Goal: Task Accomplishment & Management: Complete application form

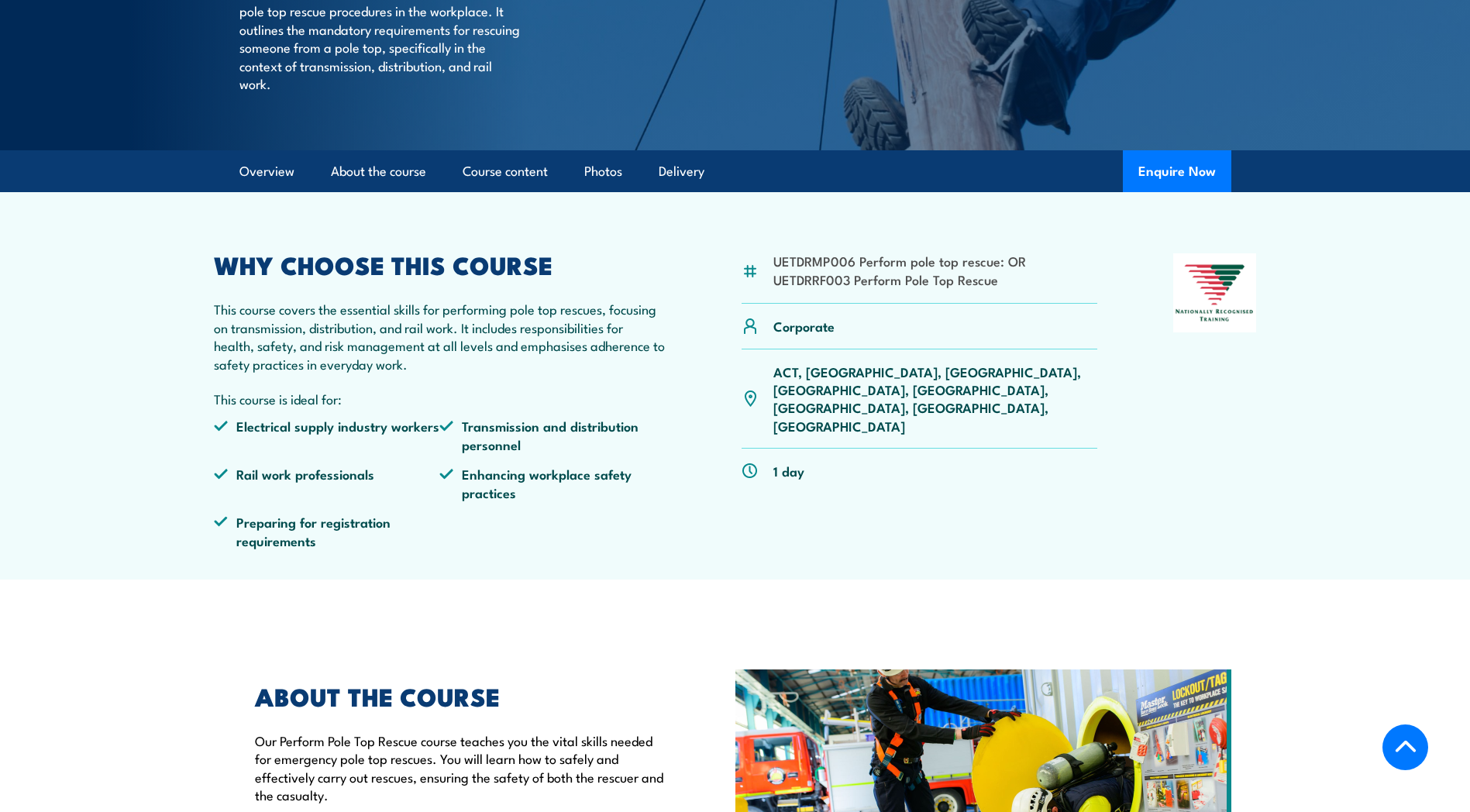
click at [983, 371] on p "ACT, [GEOGRAPHIC_DATA], [GEOGRAPHIC_DATA], [GEOGRAPHIC_DATA], [GEOGRAPHIC_DATA]…" at bounding box center [936, 399] width 325 height 73
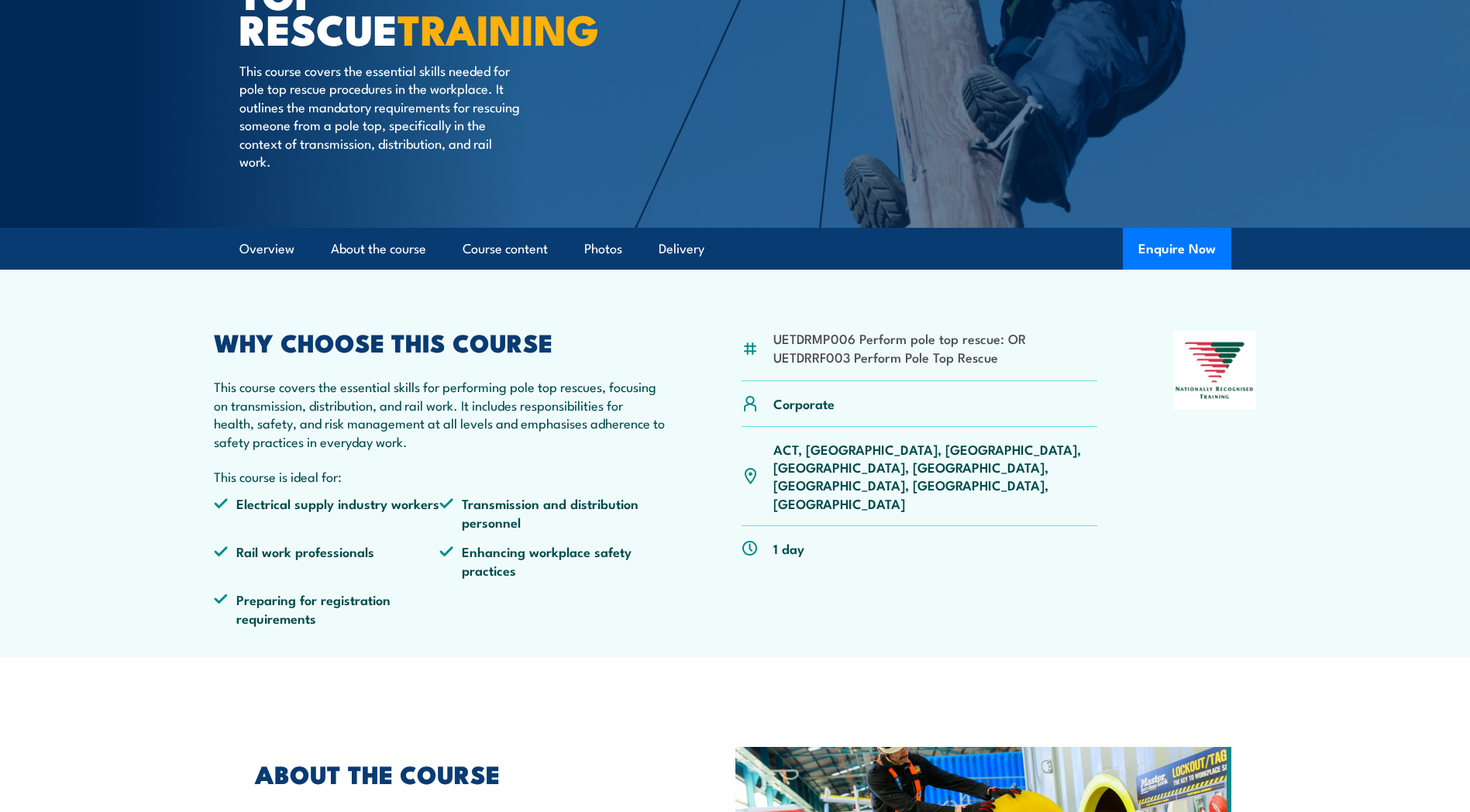
scroll to position [155, 0]
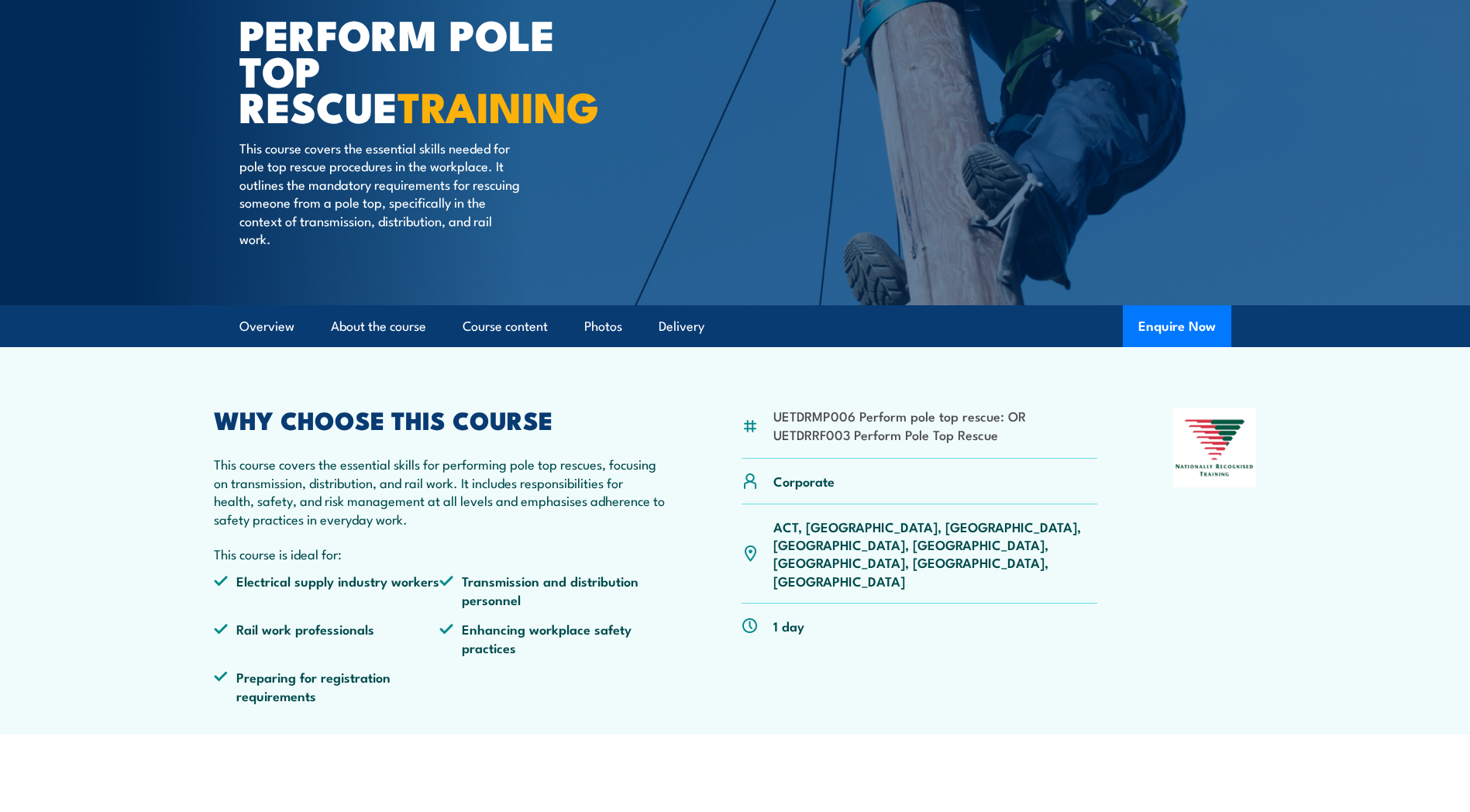
click at [884, 419] on li "UETDRMP006 Perform pole top rescue: OR" at bounding box center [900, 416] width 253 height 18
click at [812, 529] on p "ACT, [GEOGRAPHIC_DATA], [GEOGRAPHIC_DATA], [GEOGRAPHIC_DATA], [GEOGRAPHIC_DATA]…" at bounding box center [936, 554] width 325 height 73
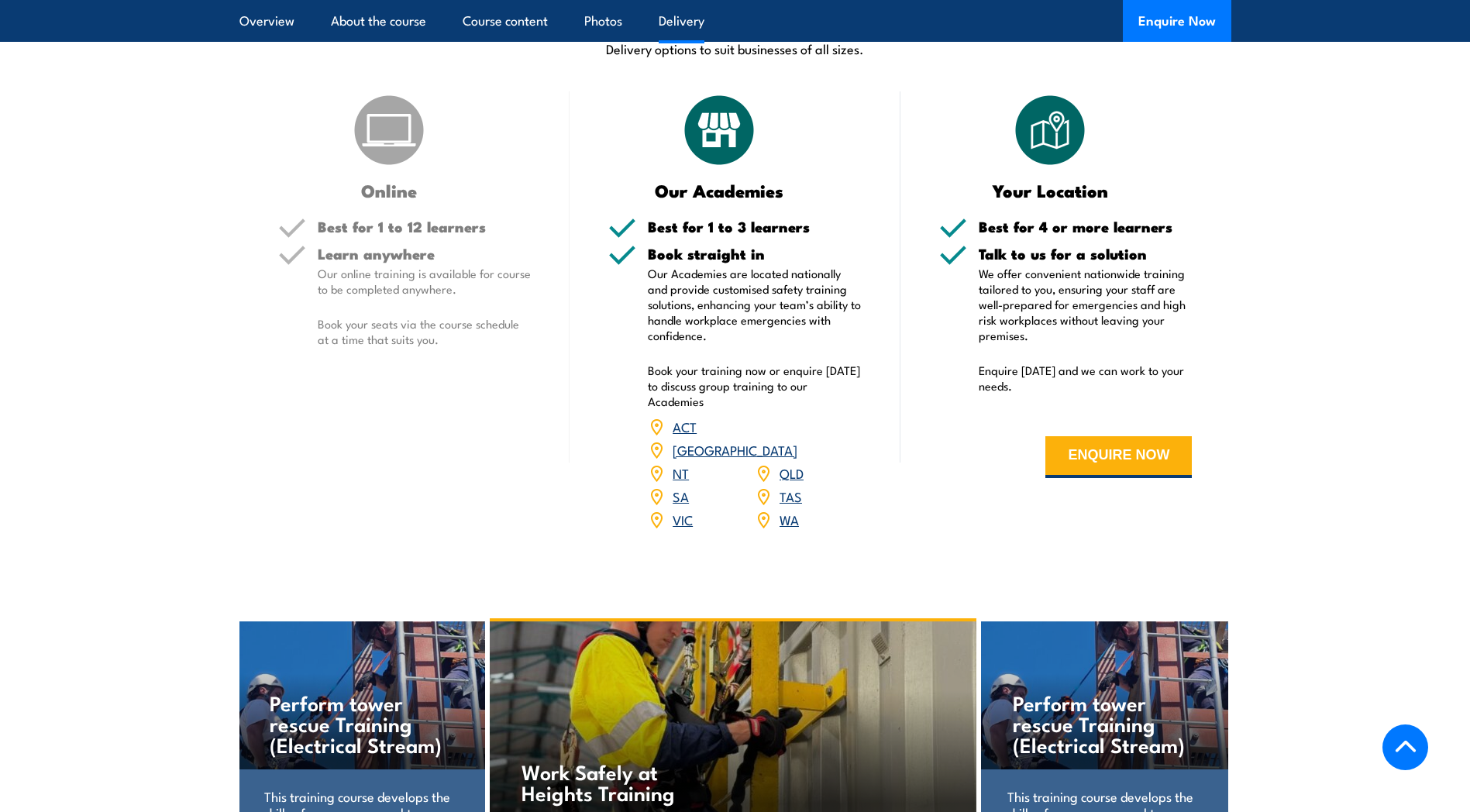
scroll to position [2169, 0]
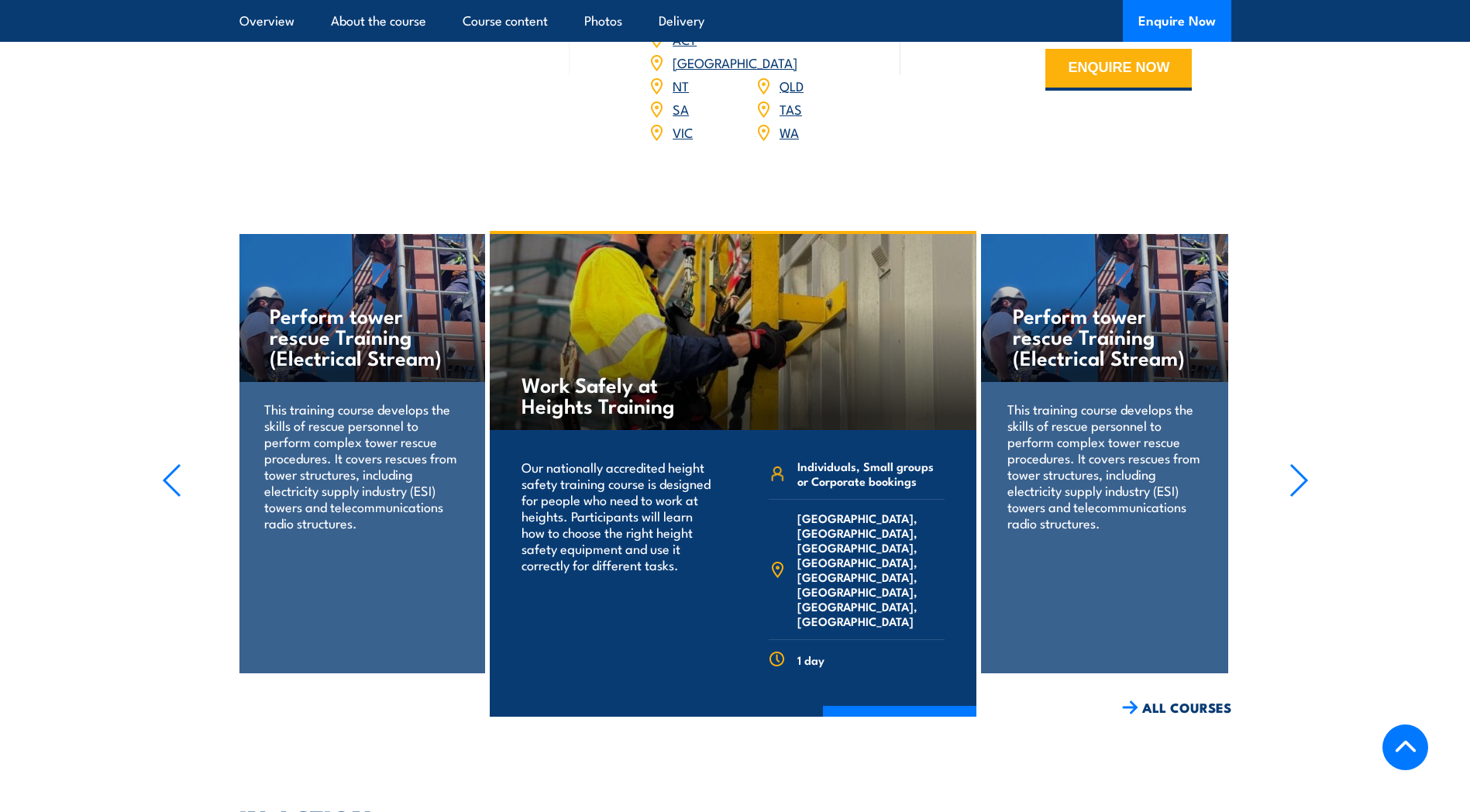
click at [786, 123] on link "WA" at bounding box center [789, 131] width 19 height 18
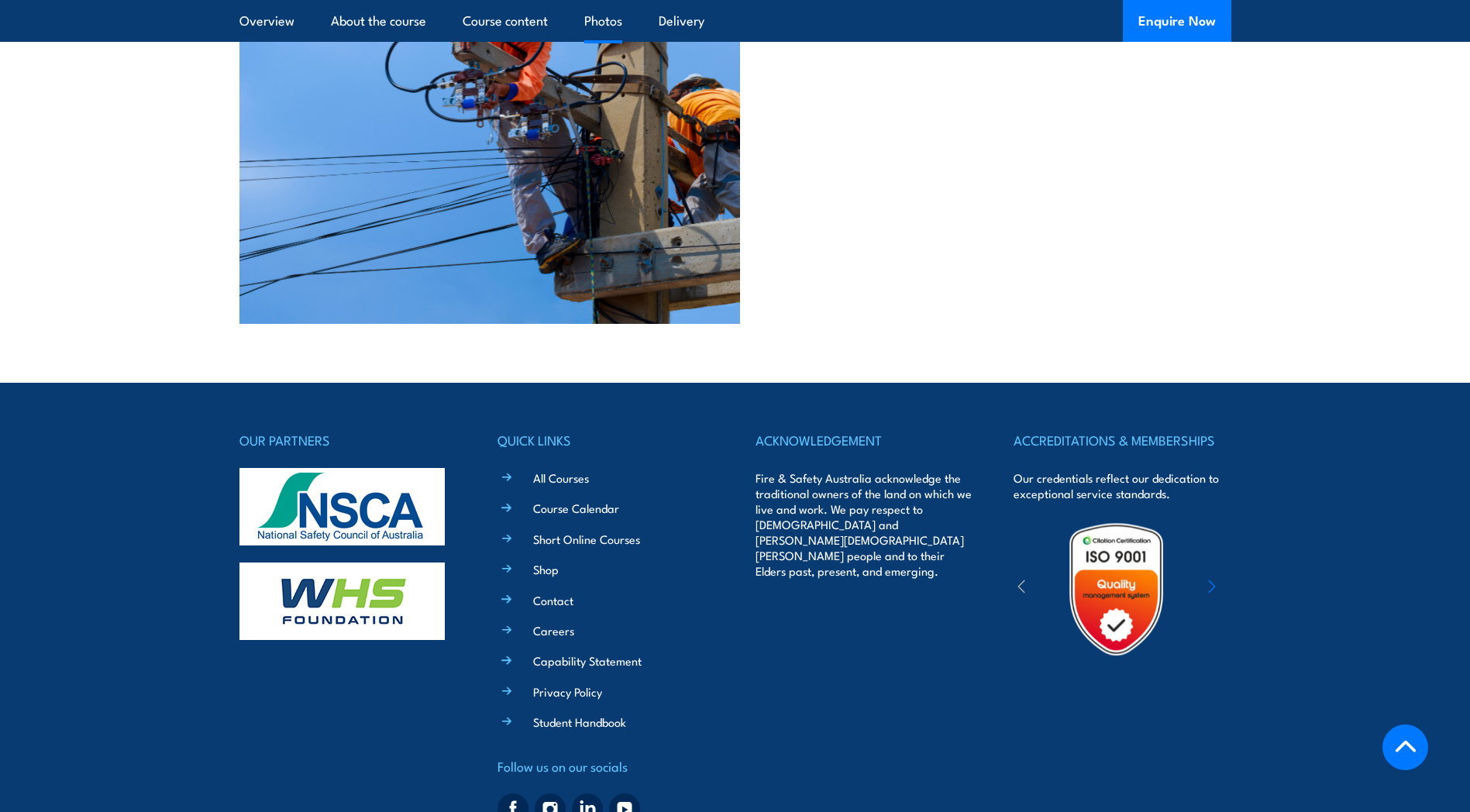
scroll to position [3141, 0]
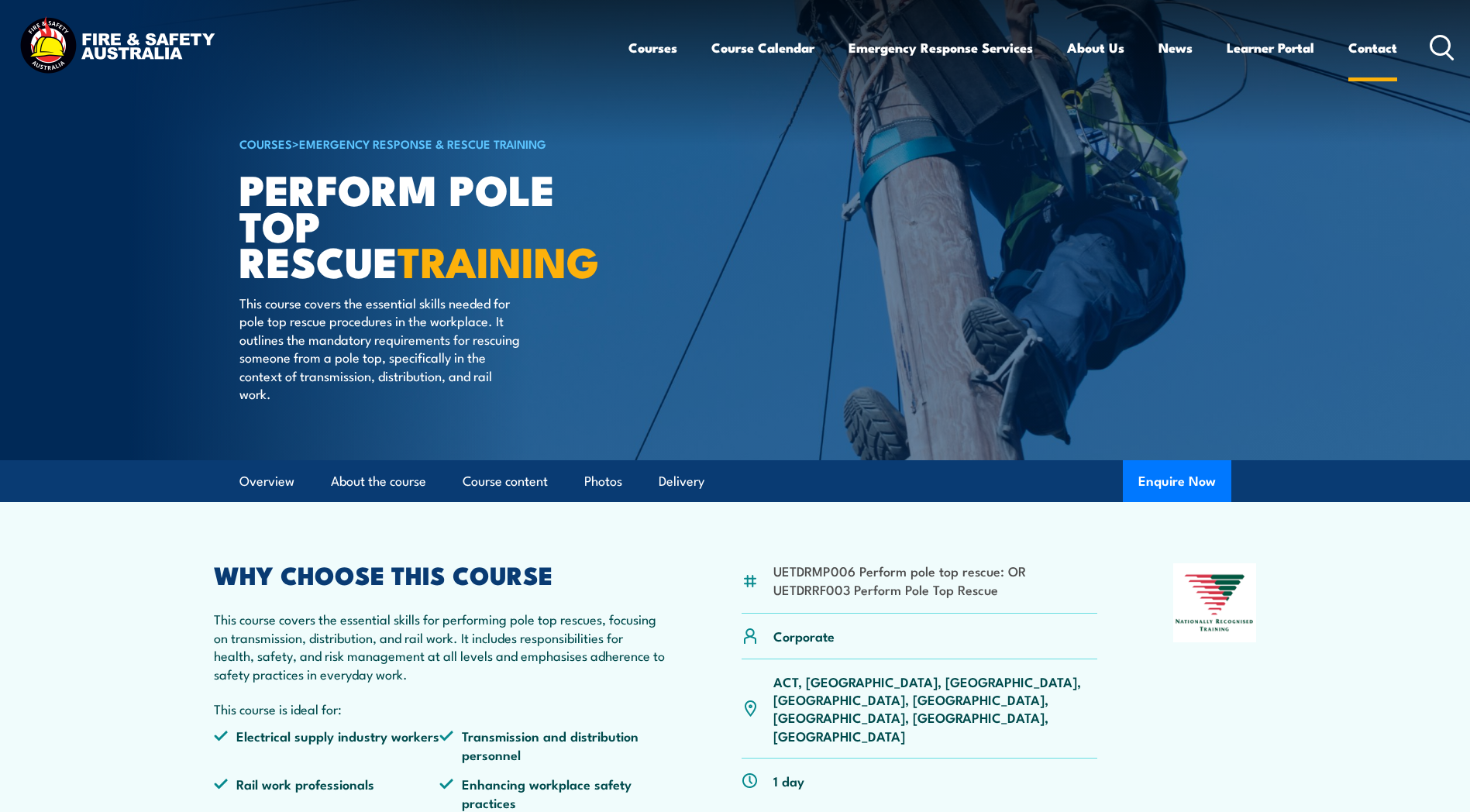
click at [1370, 44] on link "Contact" at bounding box center [1373, 47] width 49 height 41
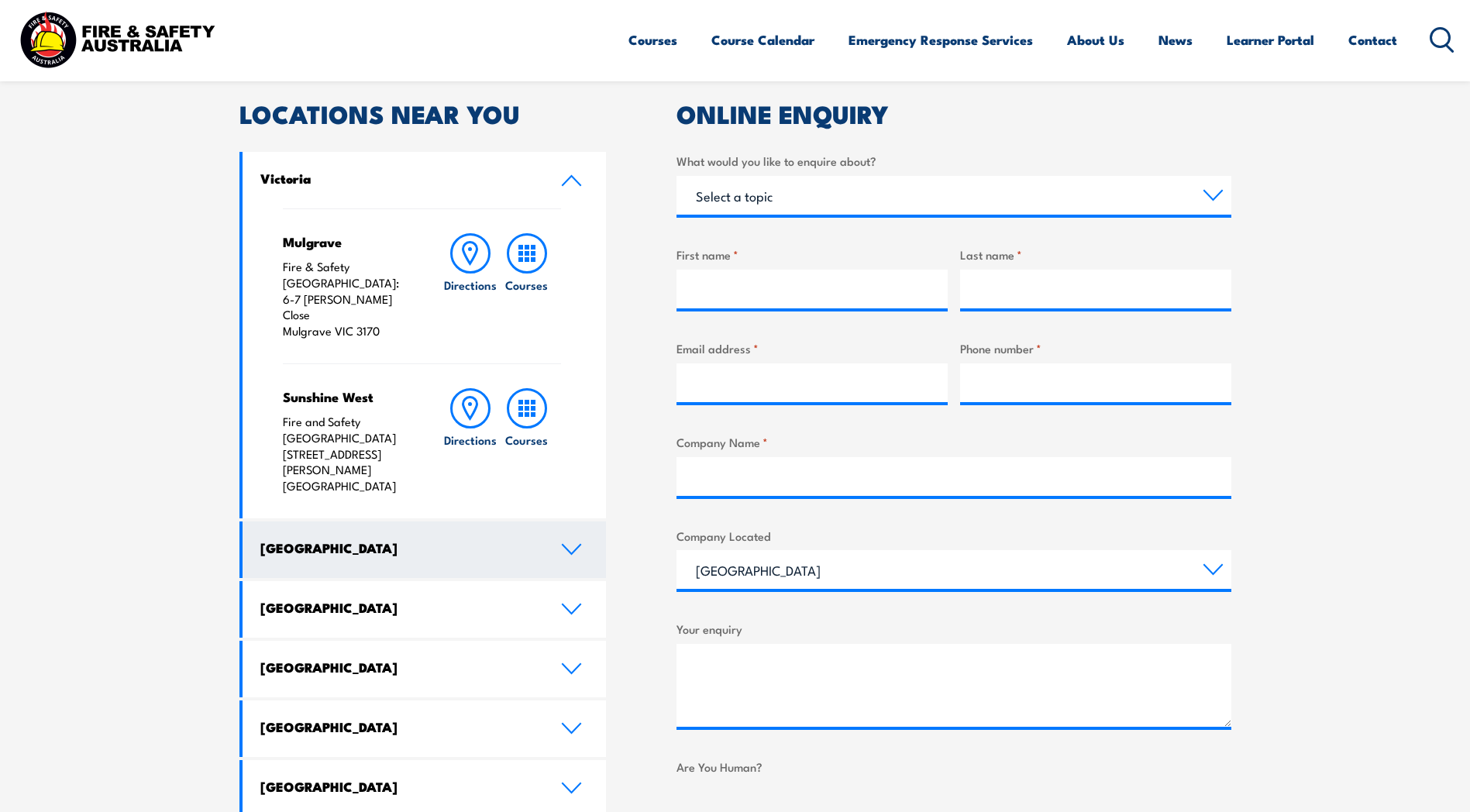
scroll to position [542, 0]
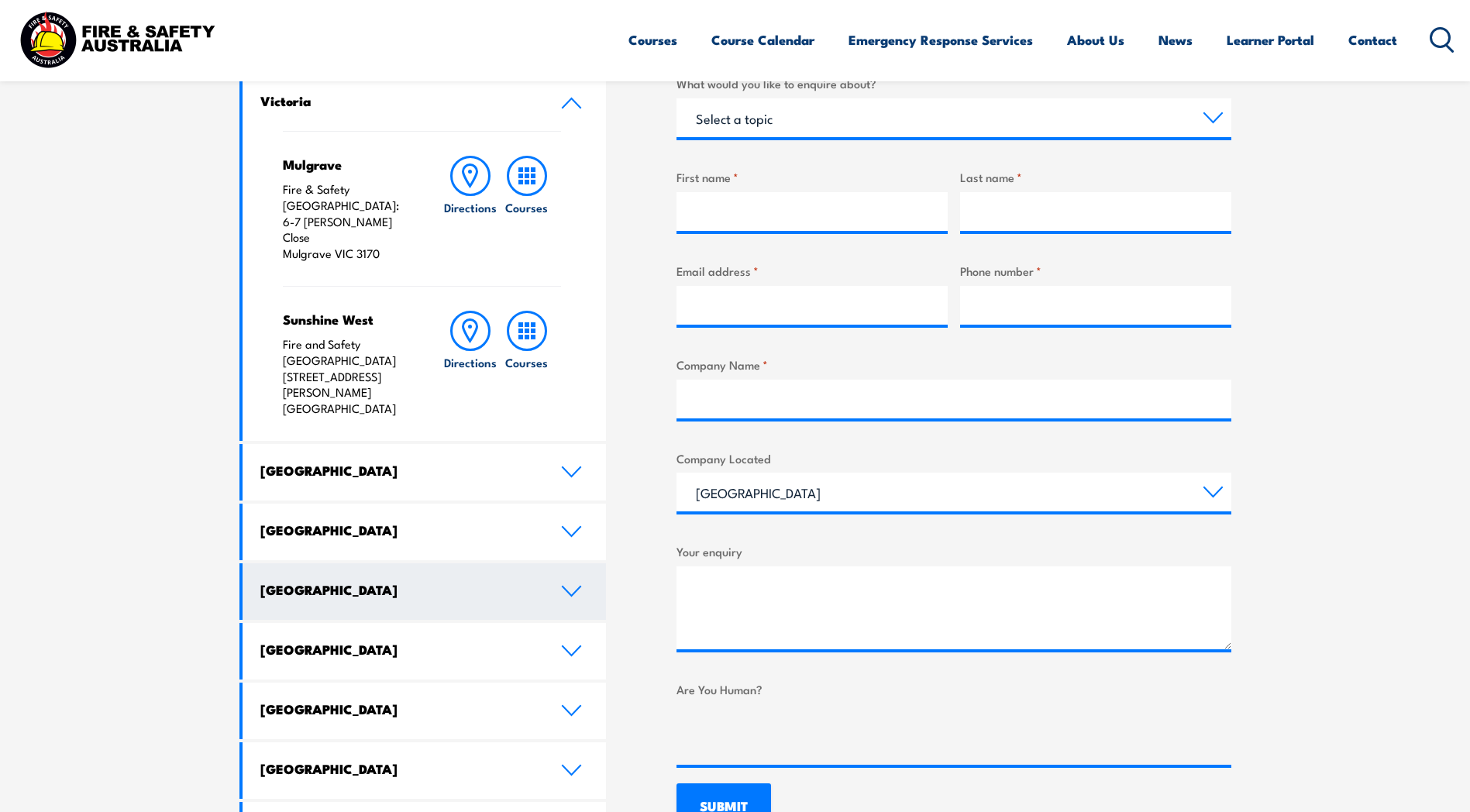
click at [353, 563] on link "Western Australia" at bounding box center [424, 591] width 364 height 57
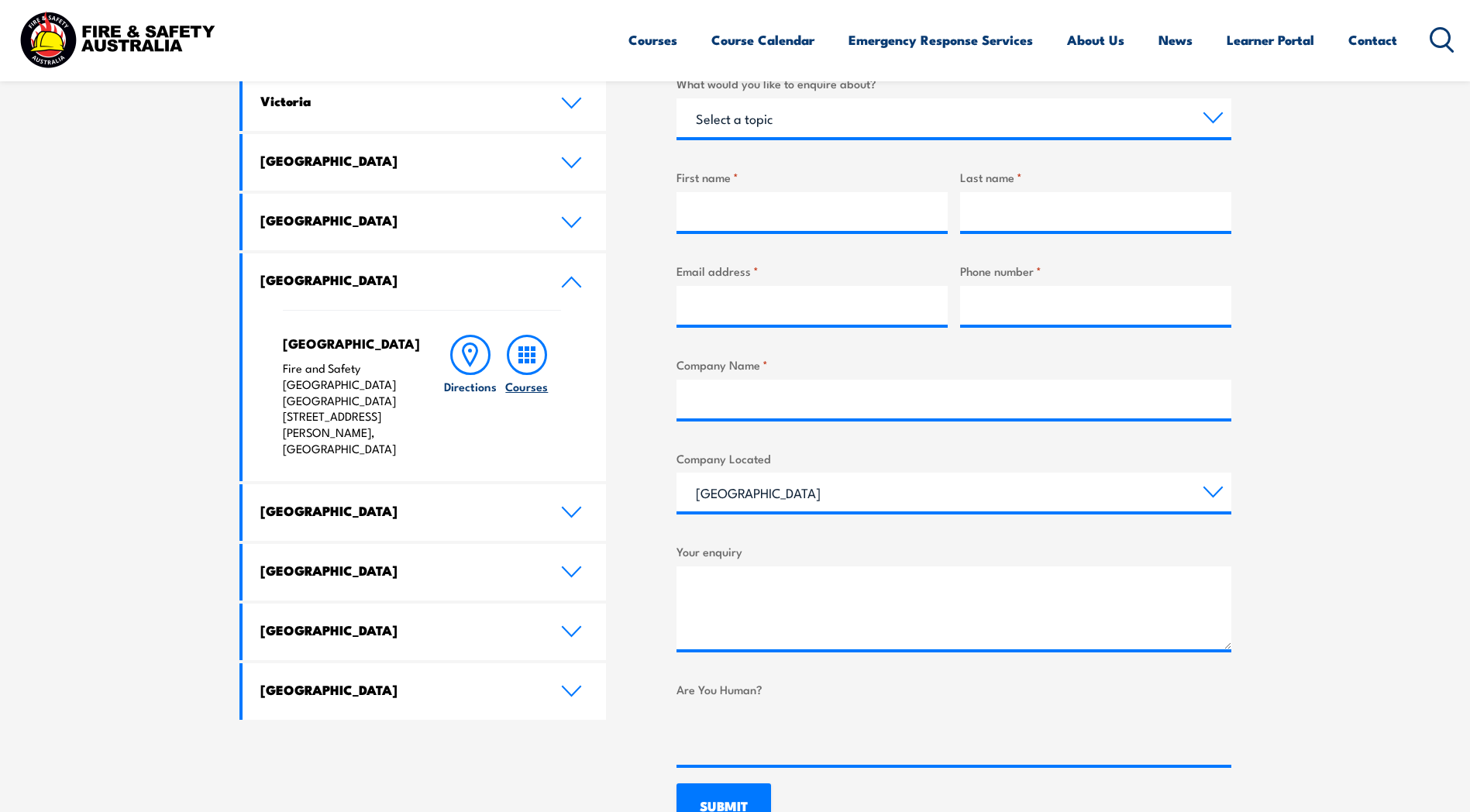
click at [528, 361] on rect at bounding box center [527, 361] width 5 height 5
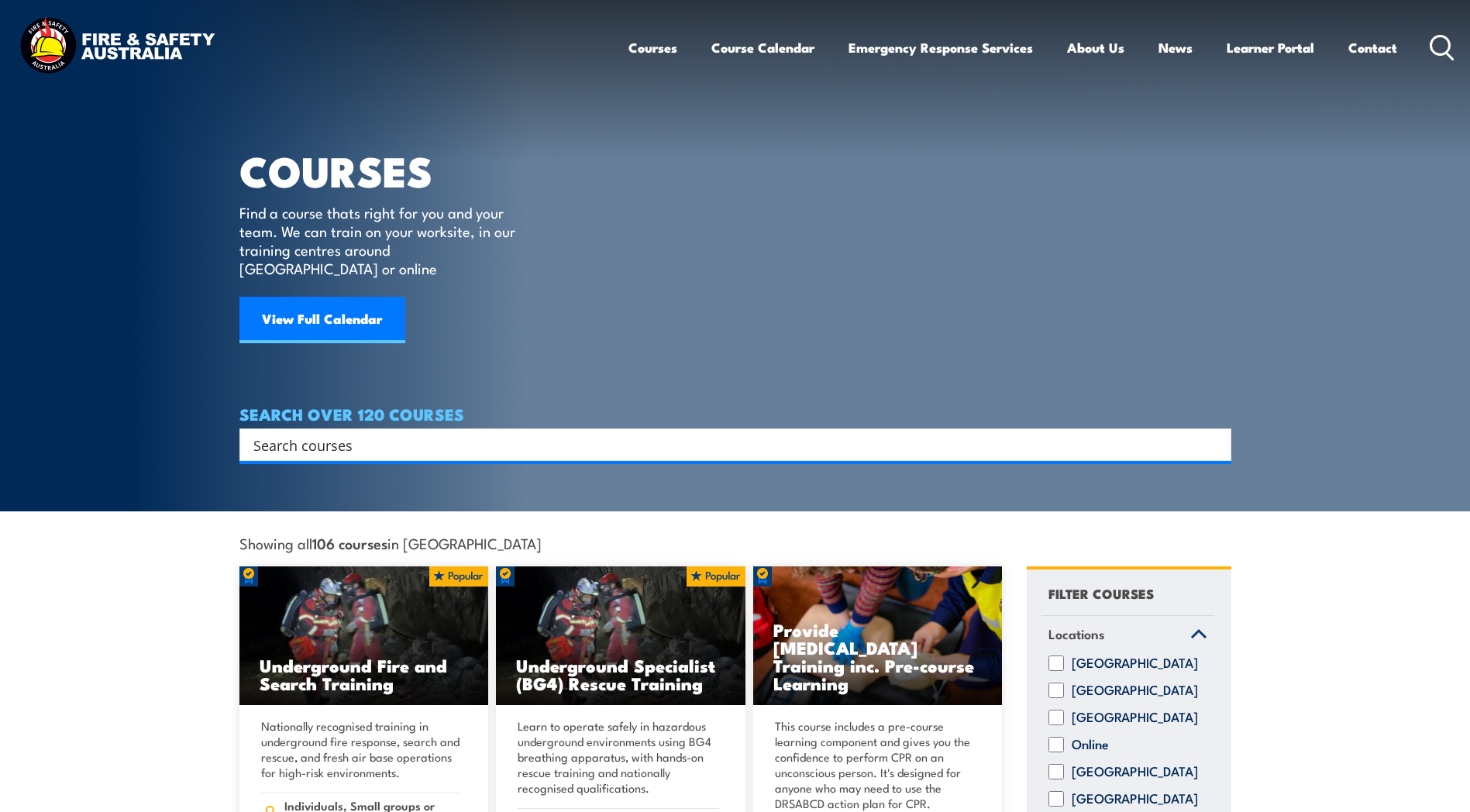
click at [311, 434] on input "Search input" at bounding box center [725, 444] width 944 height 23
type input "pole top"
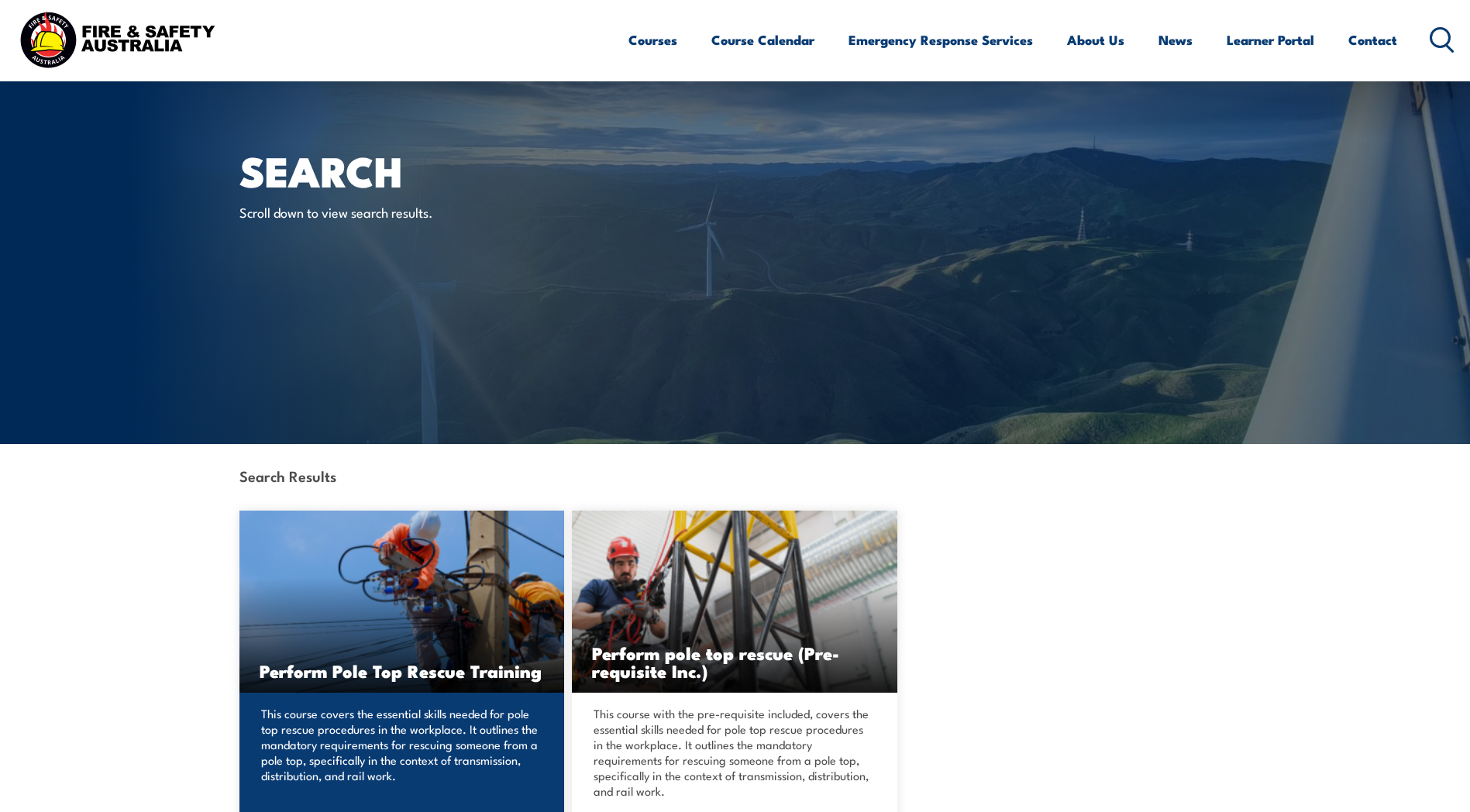
scroll to position [155, 0]
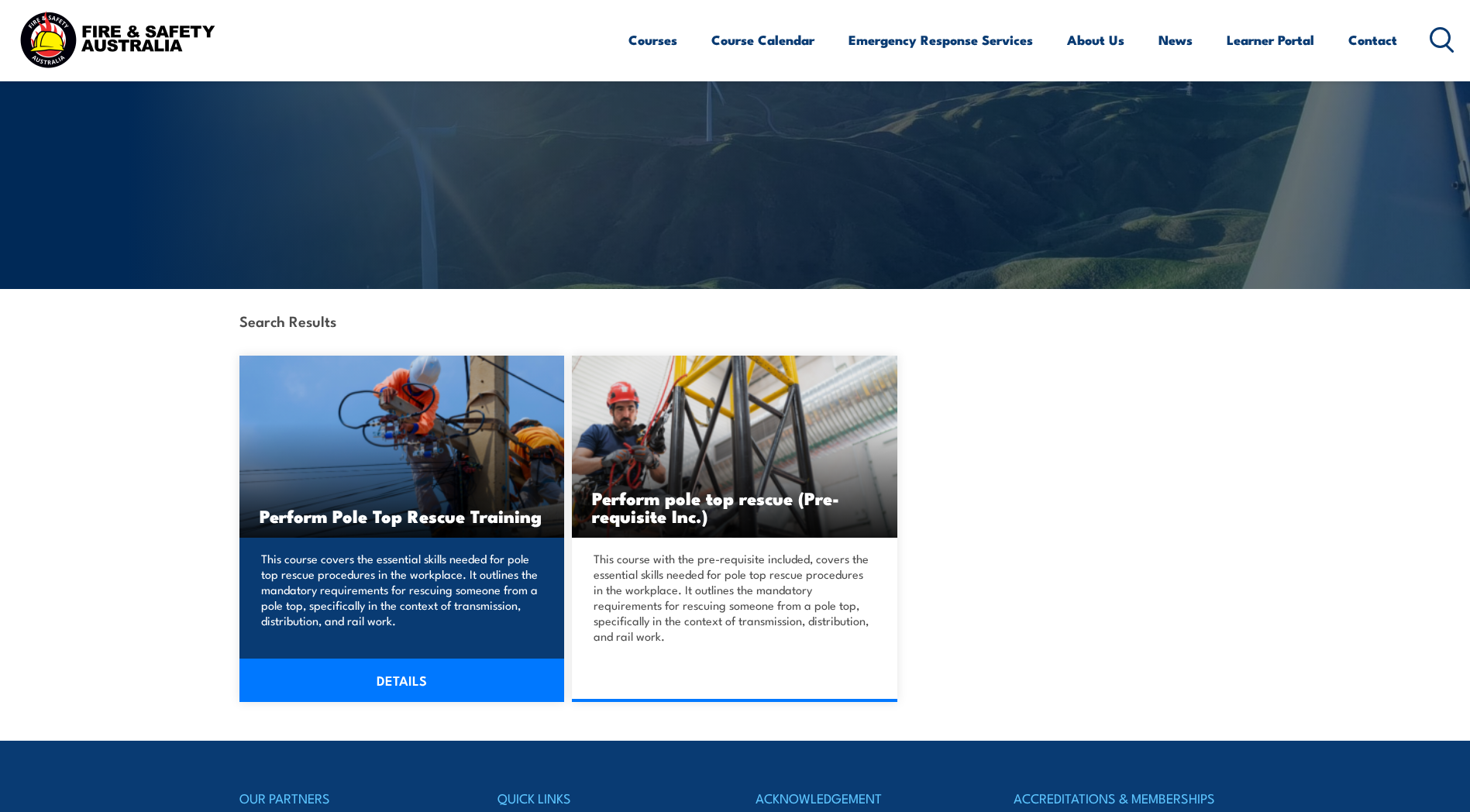
click at [407, 521] on h3 "Perform Pole Top Rescue Training" at bounding box center [401, 515] width 285 height 18
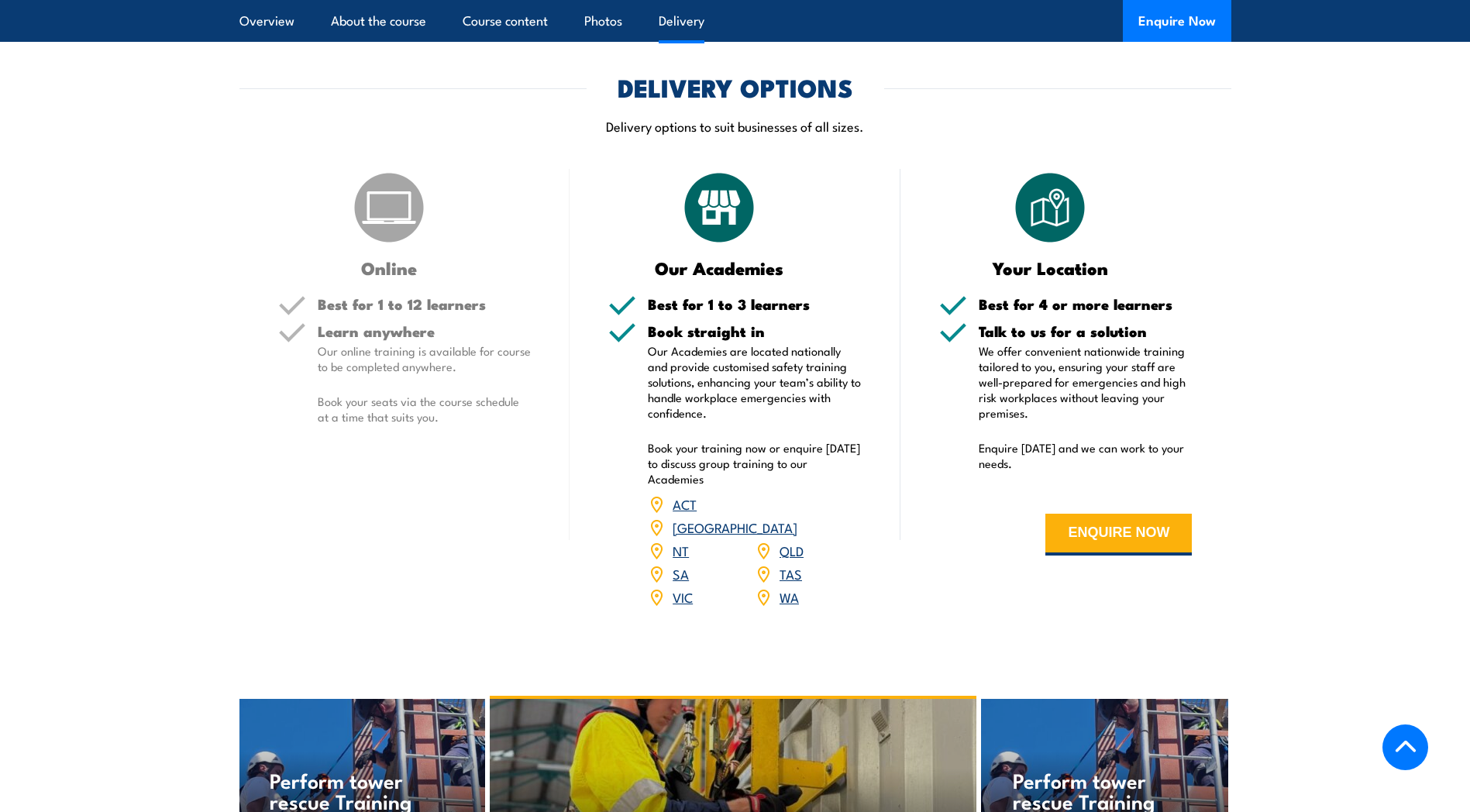
scroll to position [1782, 0]
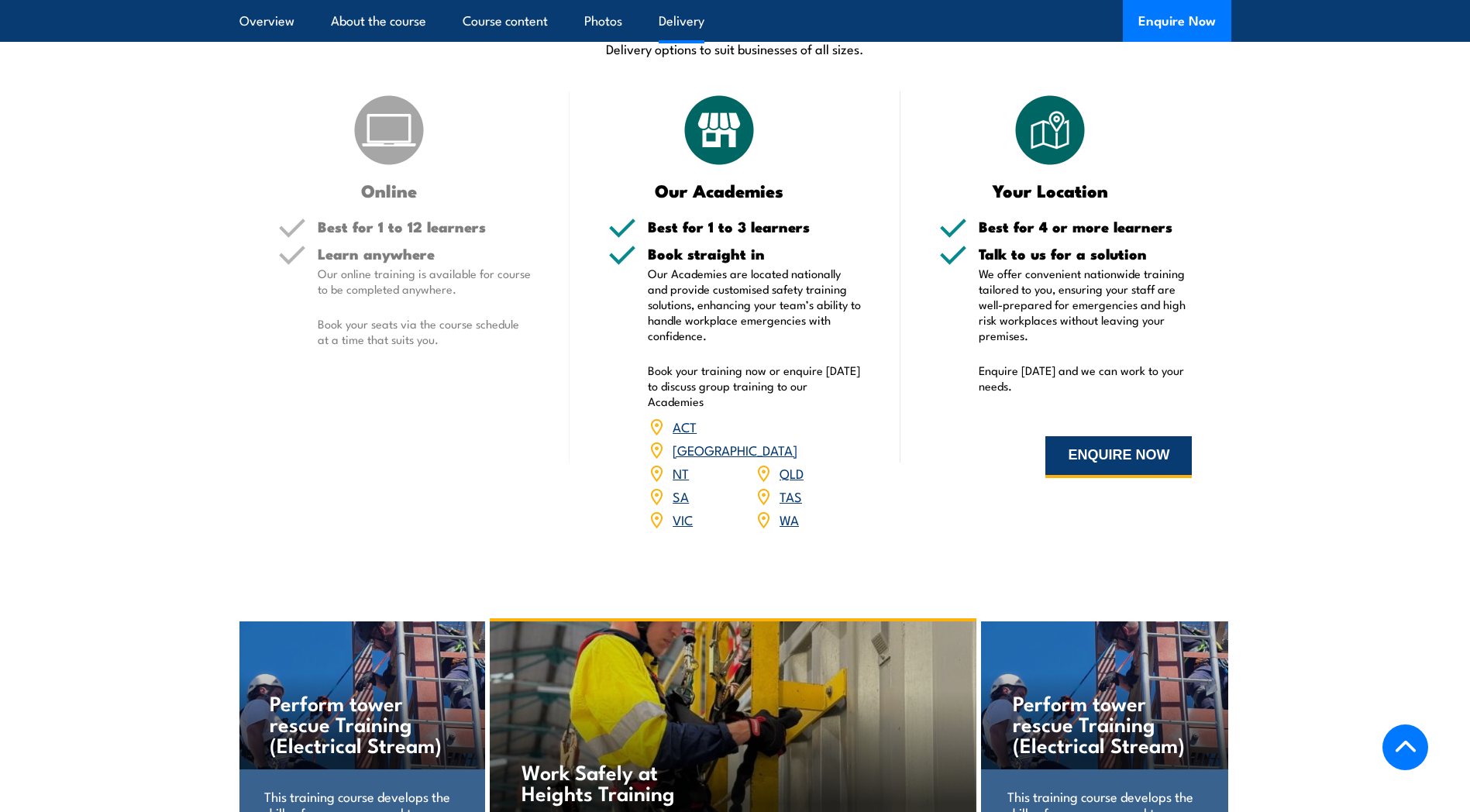
click at [1148, 442] on button "ENQUIRE NOW" at bounding box center [1119, 457] width 147 height 42
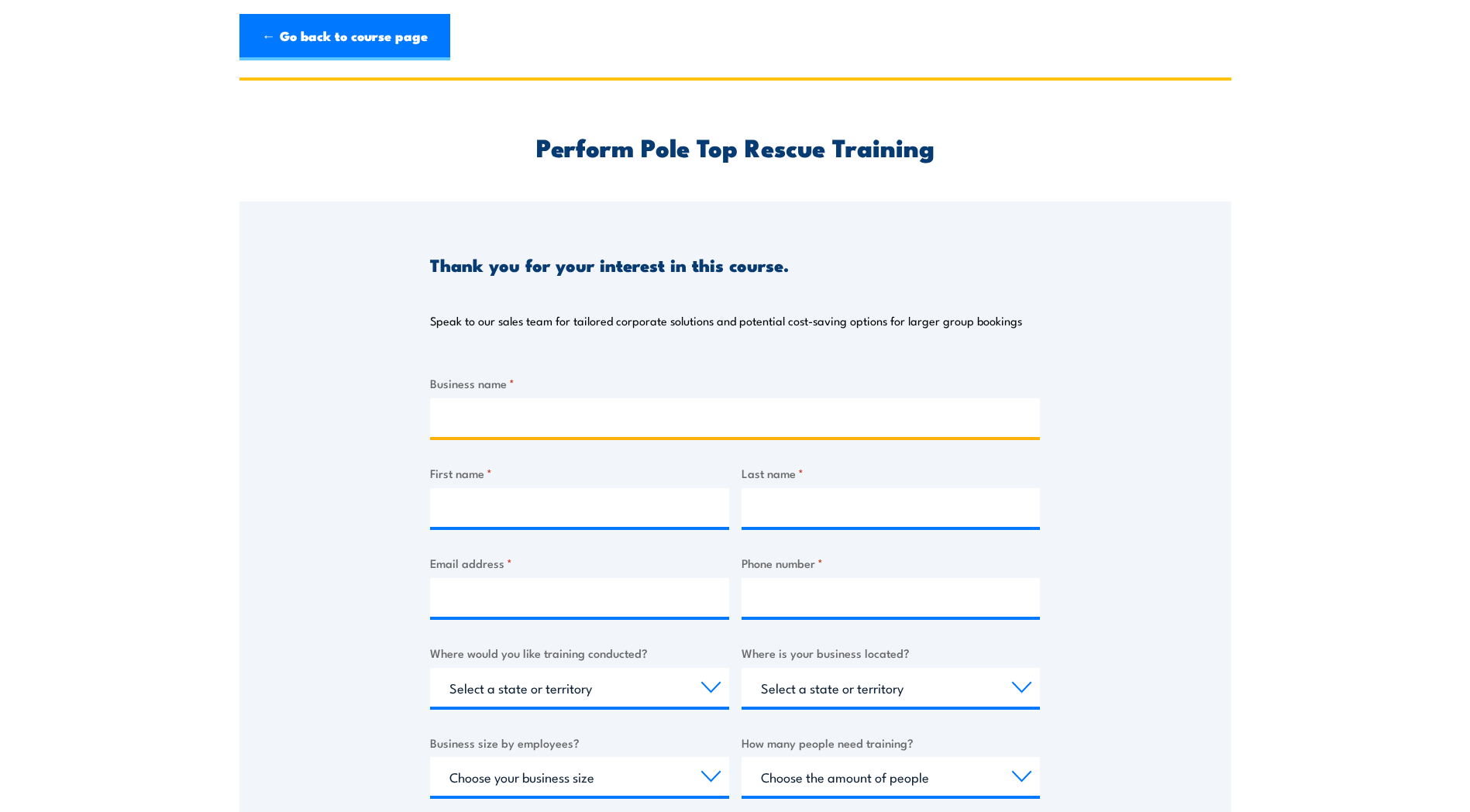
click at [512, 417] on input "Business name *" at bounding box center [735, 418] width 610 height 38
type input "Zinfra"
type input "[PERSON_NAME]"
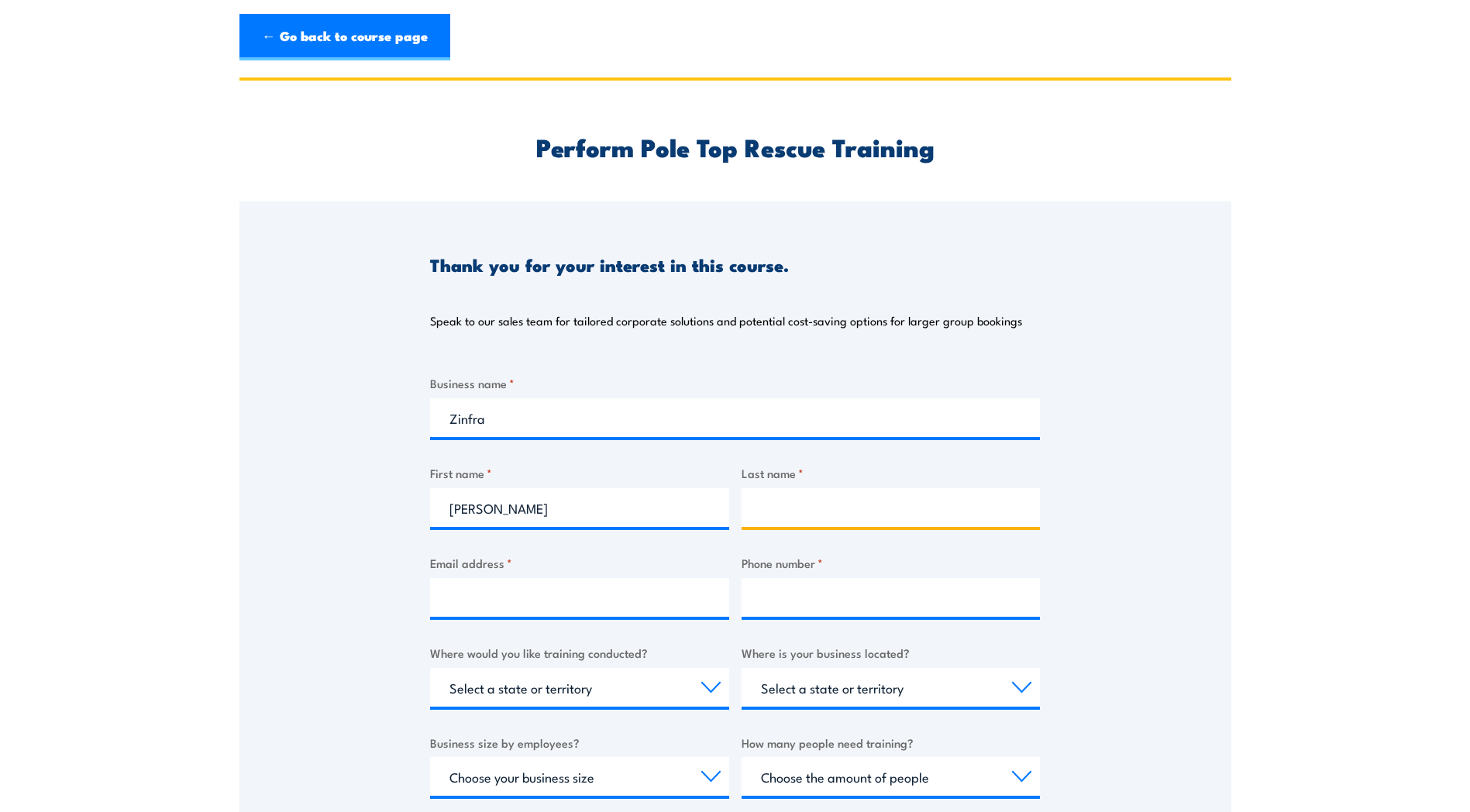
type input "[PERSON_NAME]"
type input "[PERSON_NAME][EMAIL_ADDRESS][PERSON_NAME][DOMAIN_NAME]"
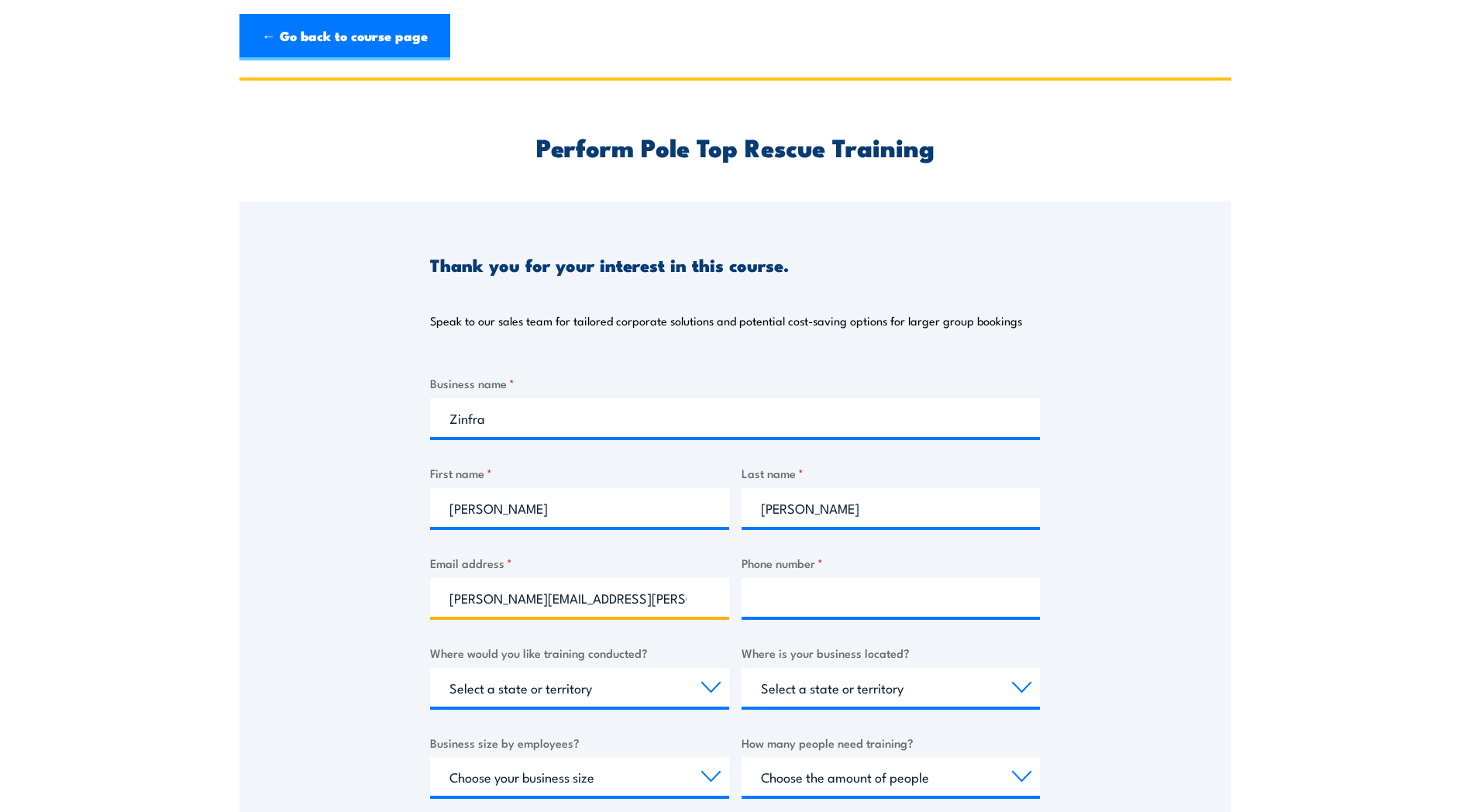
type input "0298677074"
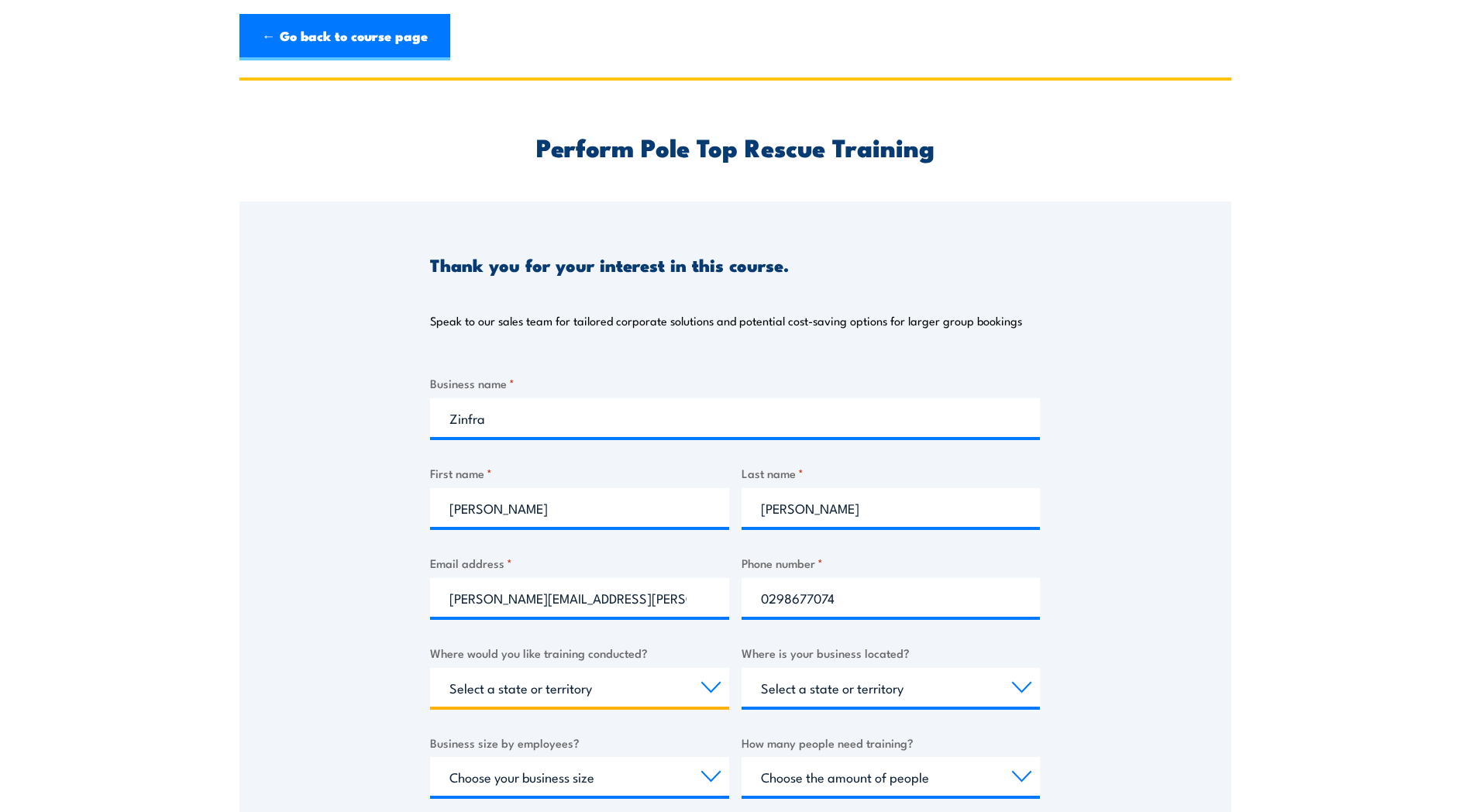
select select "QLD"
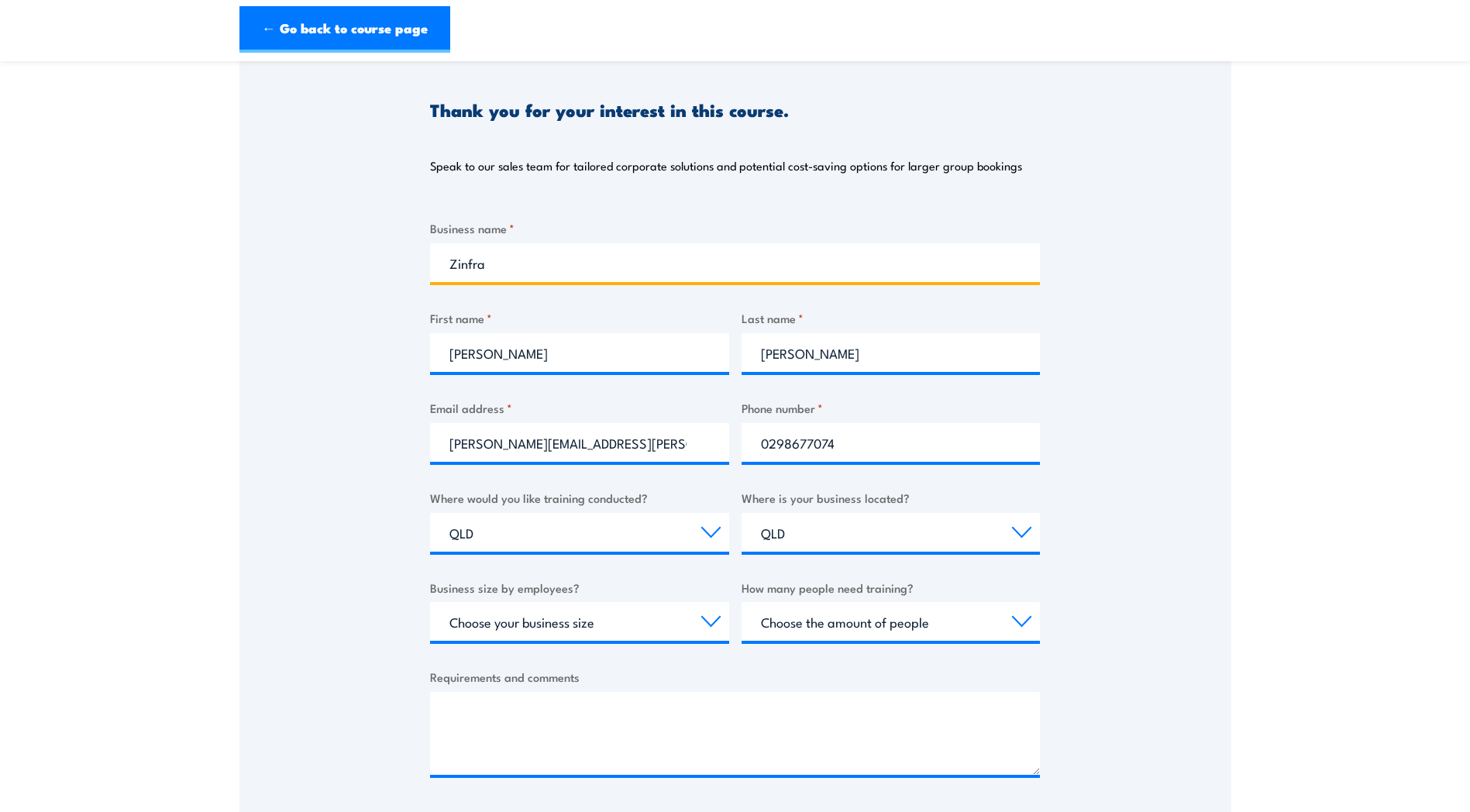
scroll to position [310, 0]
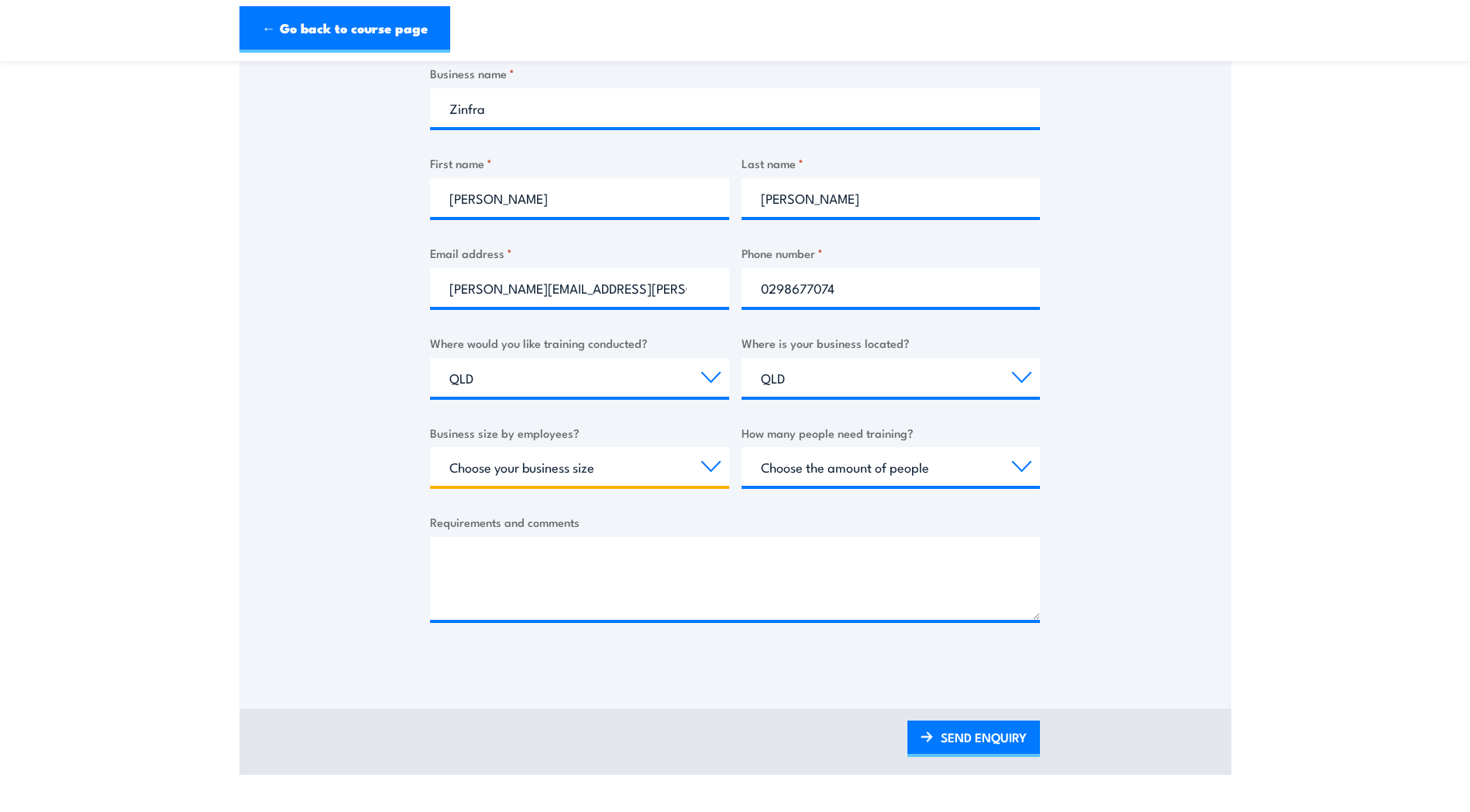
click at [559, 468] on select "Choose your business size 1 to 19 20 to 199 200+" at bounding box center [580, 466] width 300 height 38
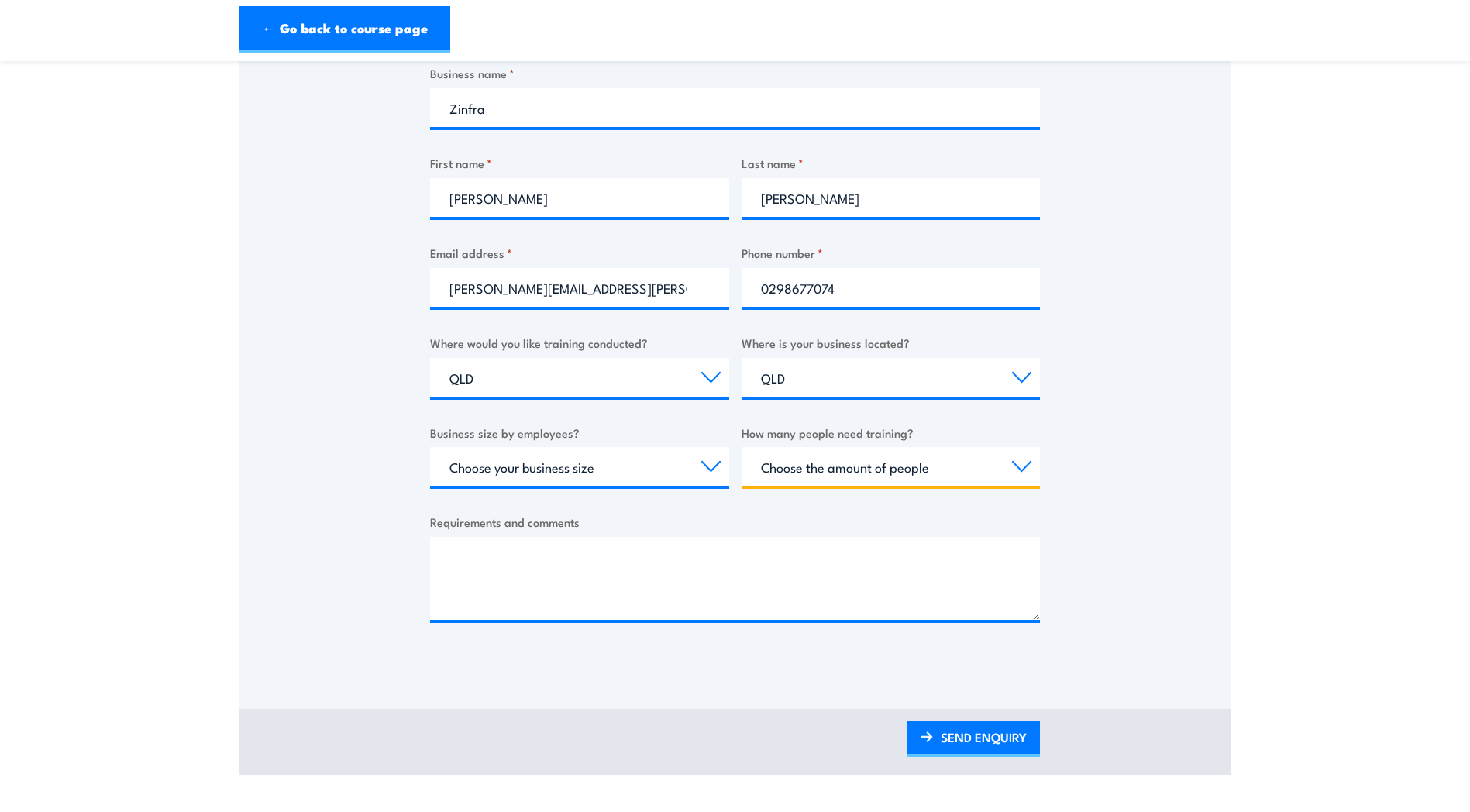
click at [875, 466] on select "Choose the amount of people 1 to 4 5 to 19 20+" at bounding box center [892, 466] width 300 height 38
click at [872, 472] on select "Choose the amount of people 1 to 4 5 to 19 20+" at bounding box center [892, 466] width 300 height 38
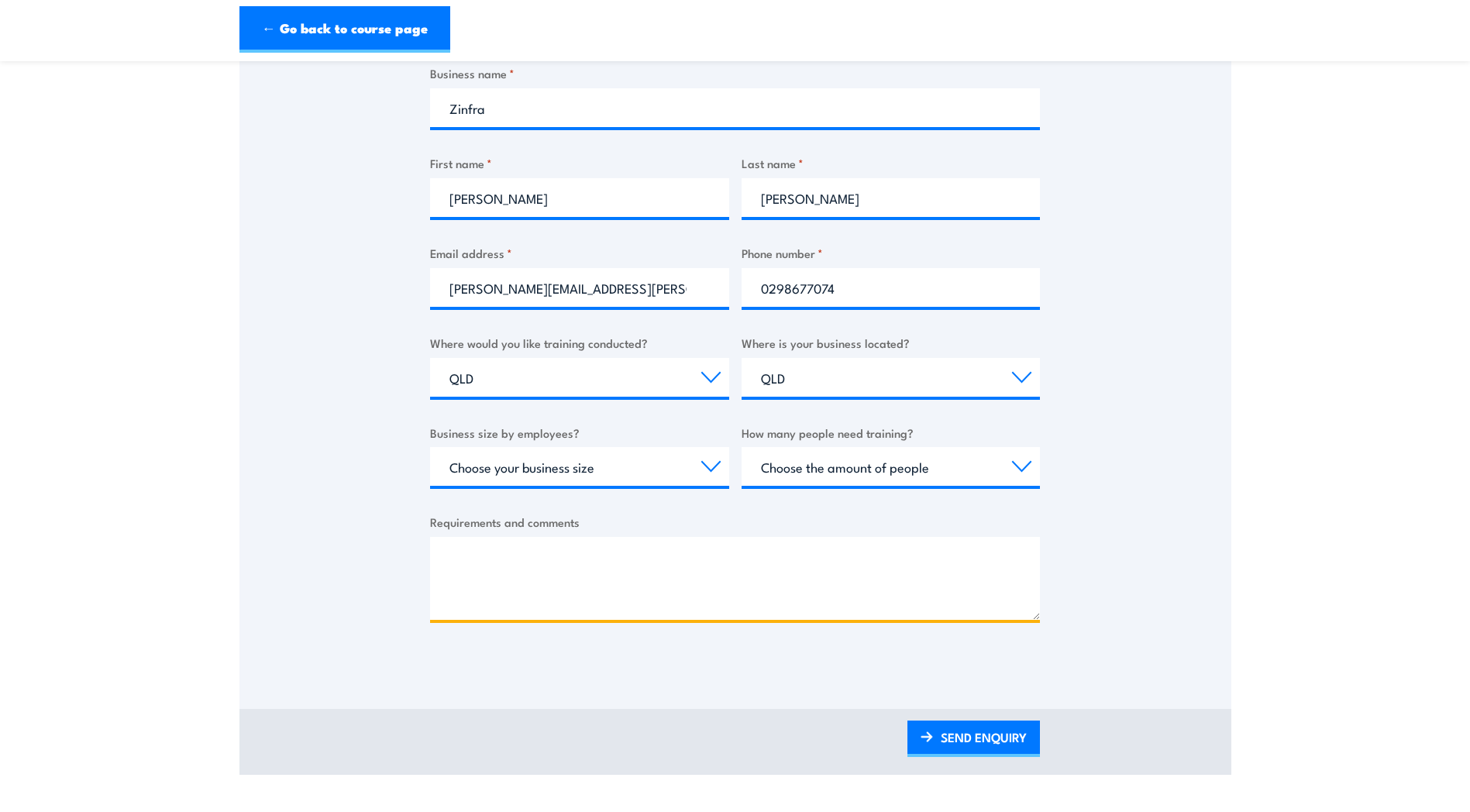
click at [628, 577] on textarea "Requirements and comments" at bounding box center [735, 578] width 610 height 83
click at [668, 596] on textarea "hi Team Do you have pole top rescue trainign Refresher for one employee," at bounding box center [735, 578] width 610 height 83
click at [848, 595] on textarea "hi Team Do you have pole top rescue training refresher for one employee," at bounding box center [735, 578] width 610 height 83
click at [456, 557] on textarea "hi Team Do you have pole top rescue training refresher for one employee," at bounding box center [735, 578] width 610 height 83
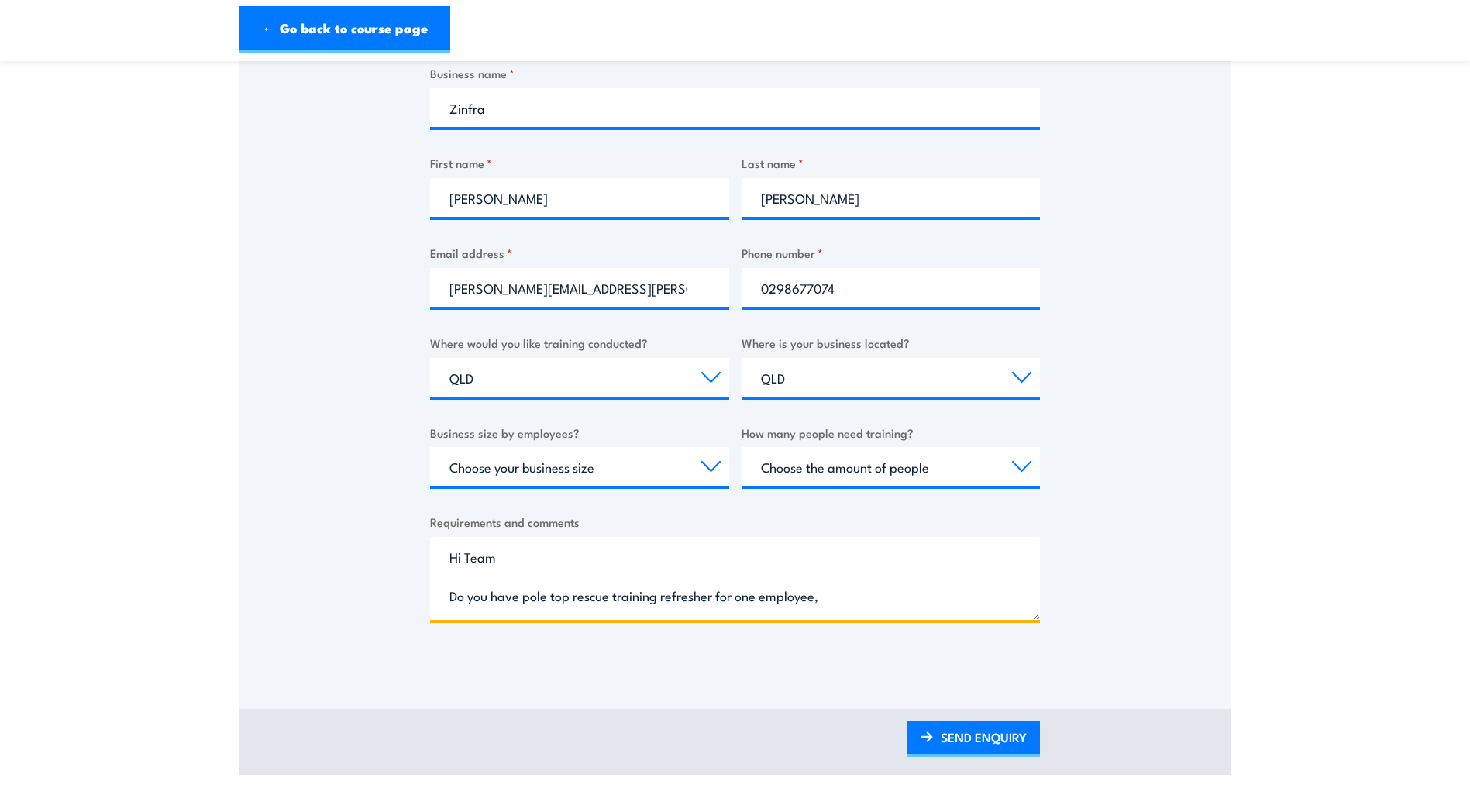
click at [851, 591] on textarea "Hi Team Do you have pole top rescue training refresher for one employee," at bounding box center [735, 578] width 610 height 83
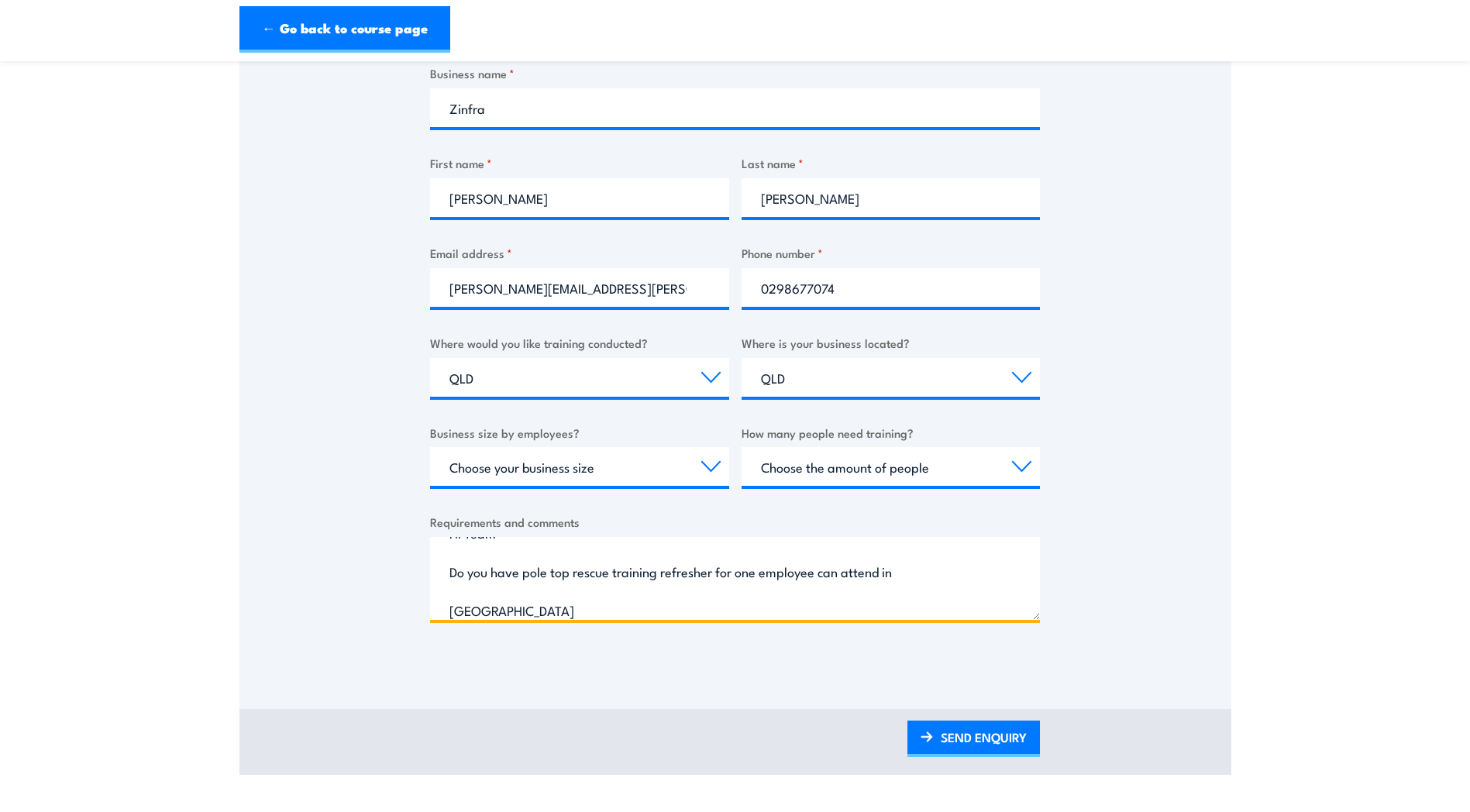
scroll to position [62, 0]
type textarea "Hi Team Do you have pole top rescue training refresher for one employee can att…"
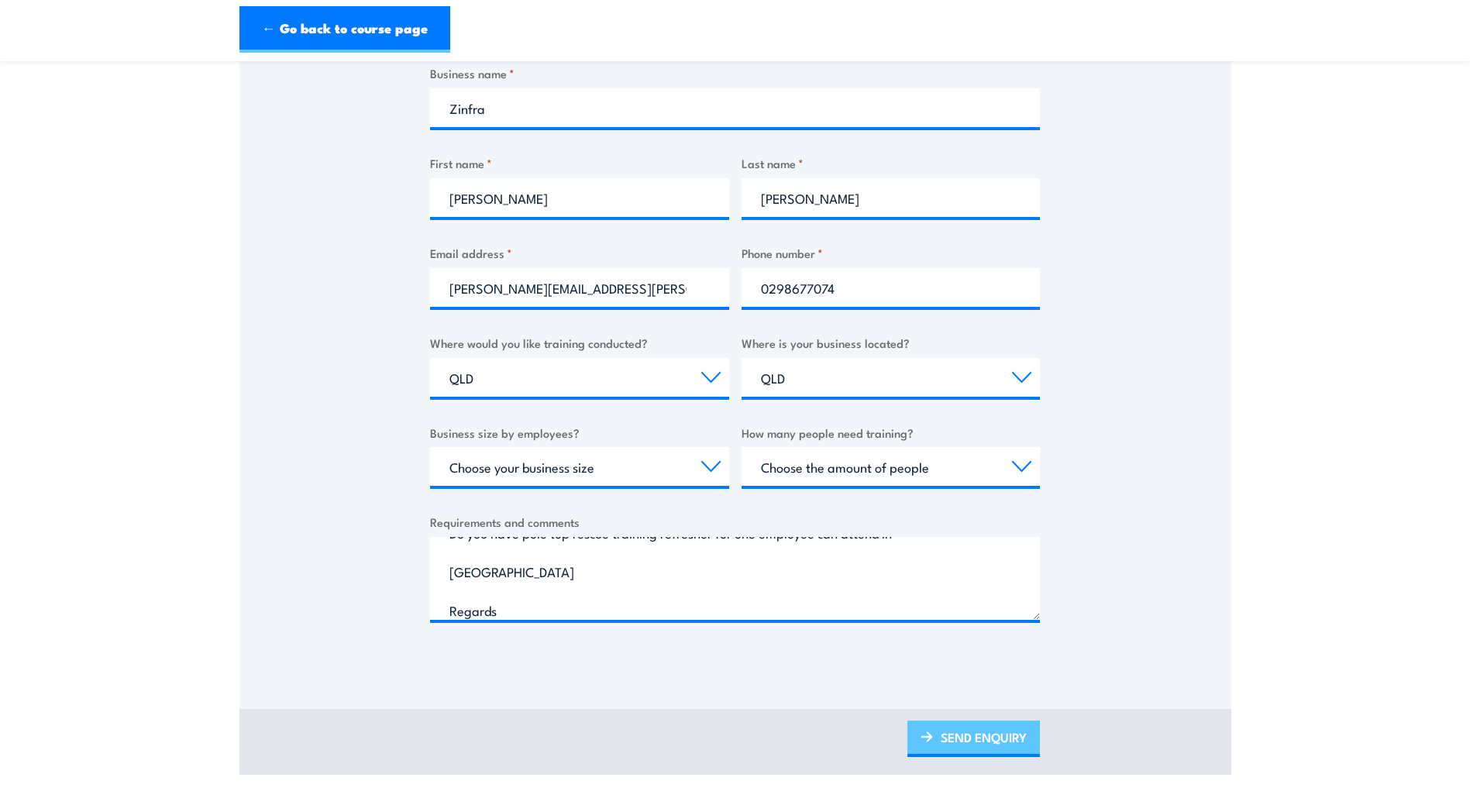
click at [995, 752] on link "SEND ENQUIRY" at bounding box center [974, 739] width 133 height 36
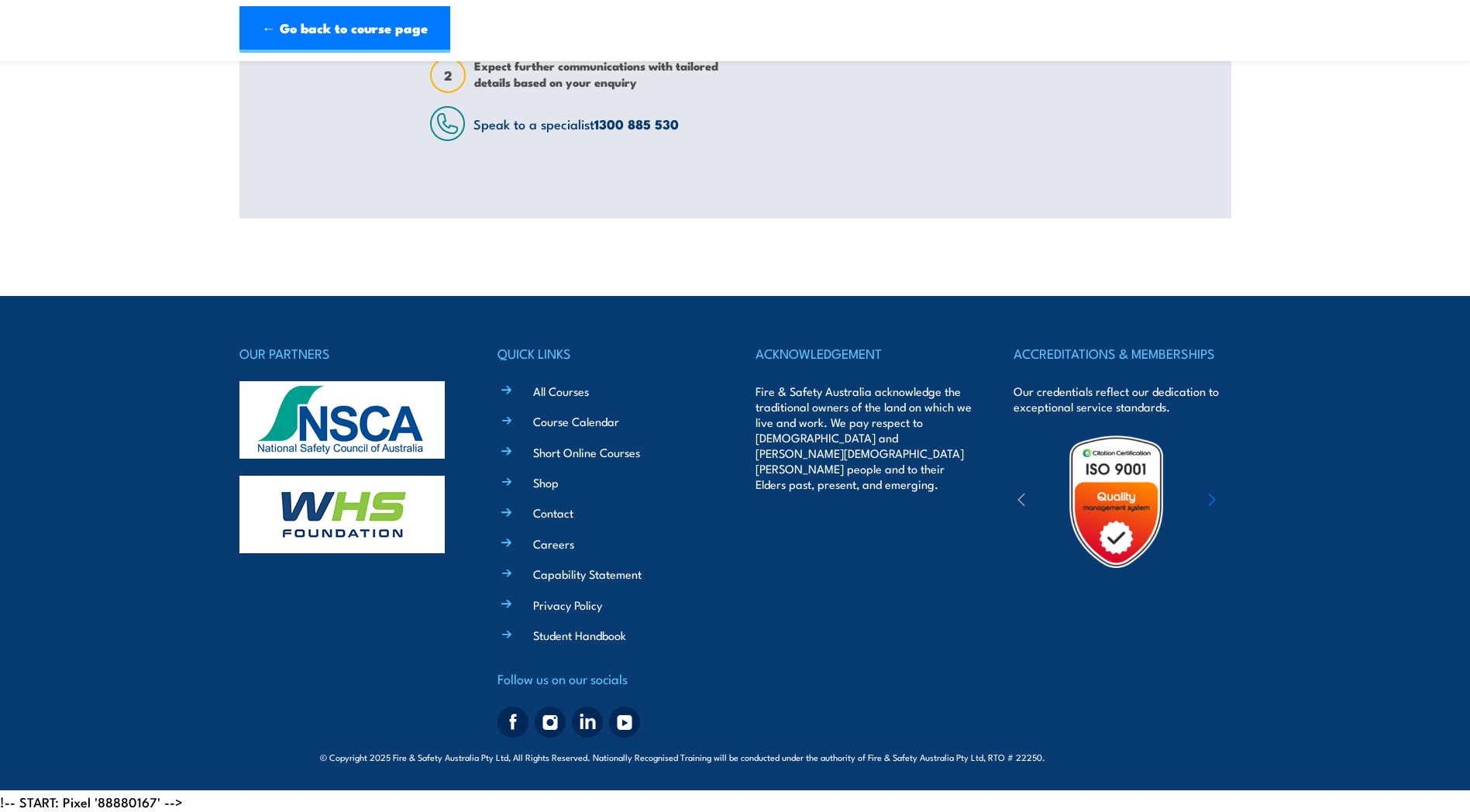
scroll to position [0, 0]
click at [973, 742] on div "ACKNOWLEDGEMENT Fire & Safety Australia acknowledge the traditional owners of t…" at bounding box center [864, 543] width 217 height 401
